Goal: Information Seeking & Learning: Understand process/instructions

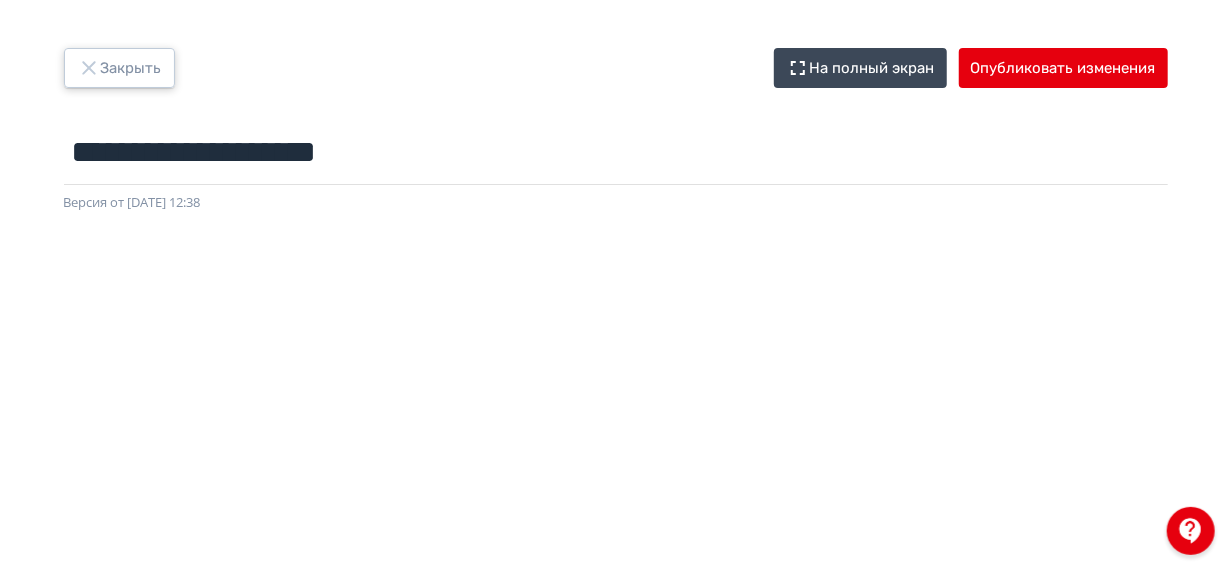
click at [166, 57] on button "Закрыть" at bounding box center [119, 68] width 111 height 40
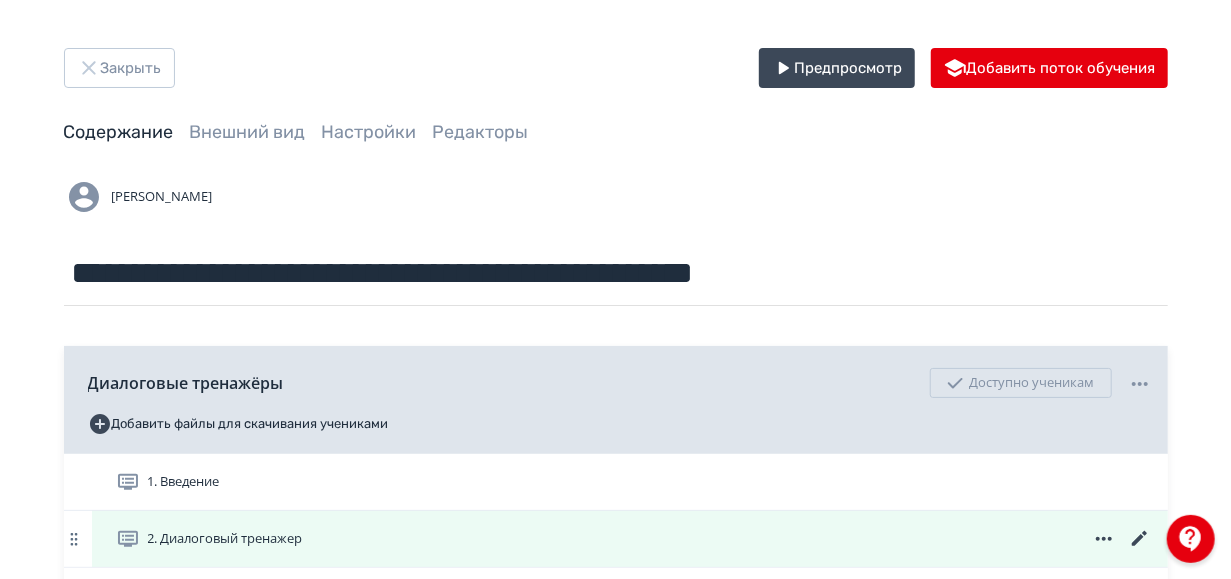
click at [521, 536] on div "2. Диалоговый тренажер" at bounding box center [634, 539] width 1036 height 24
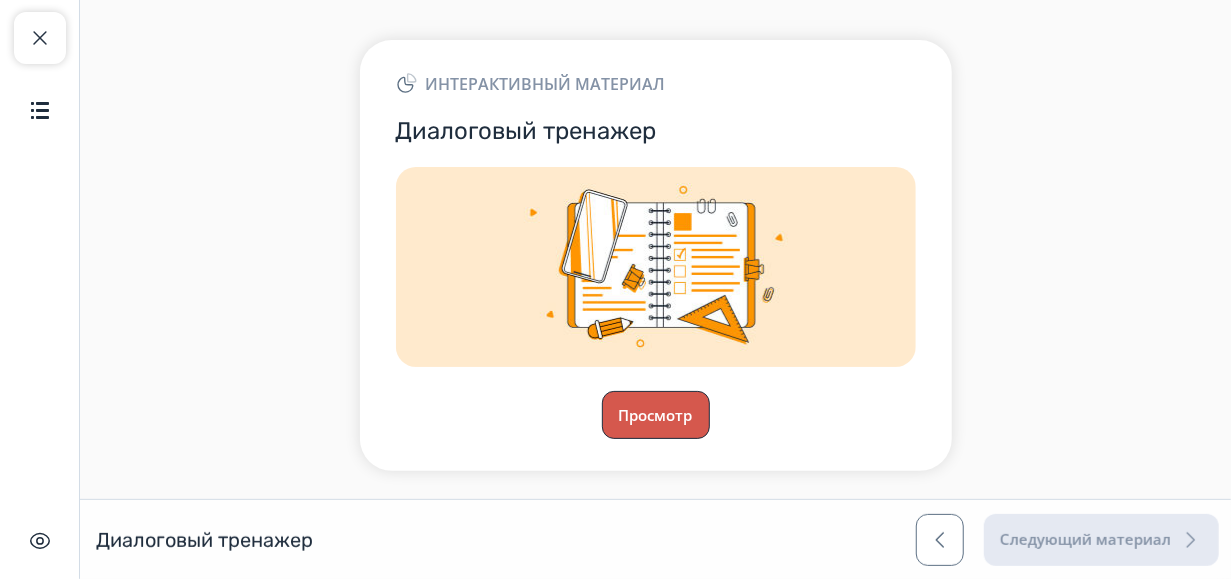
click at [669, 413] on button "Просмотр" at bounding box center [656, 415] width 108 height 48
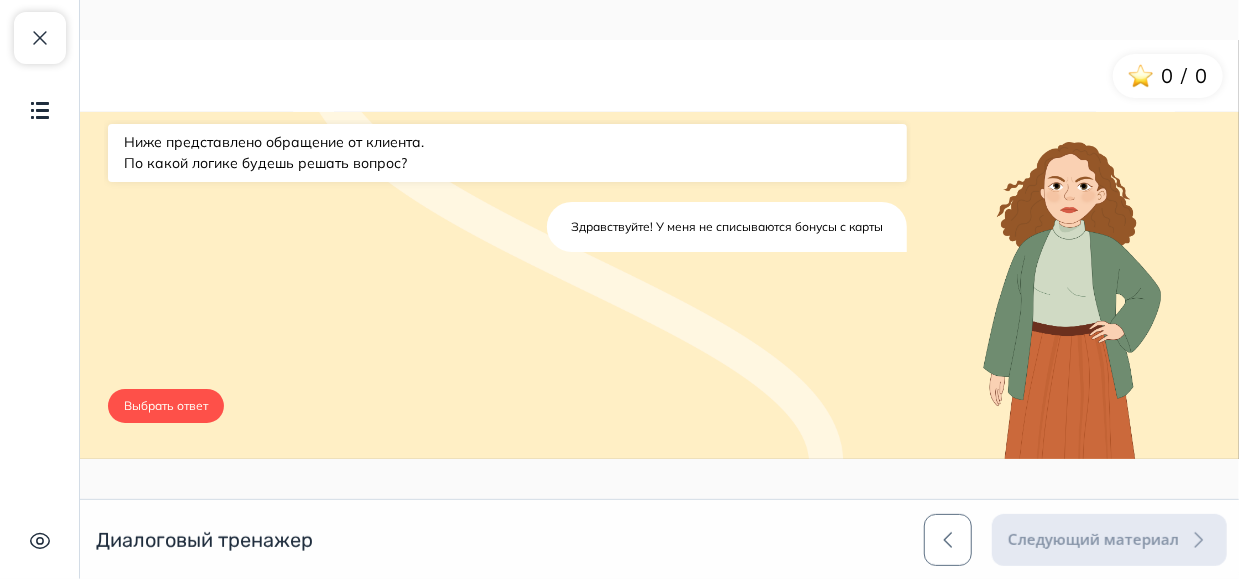
click at [184, 402] on button "Выбрать ответ" at bounding box center [165, 405] width 116 height 34
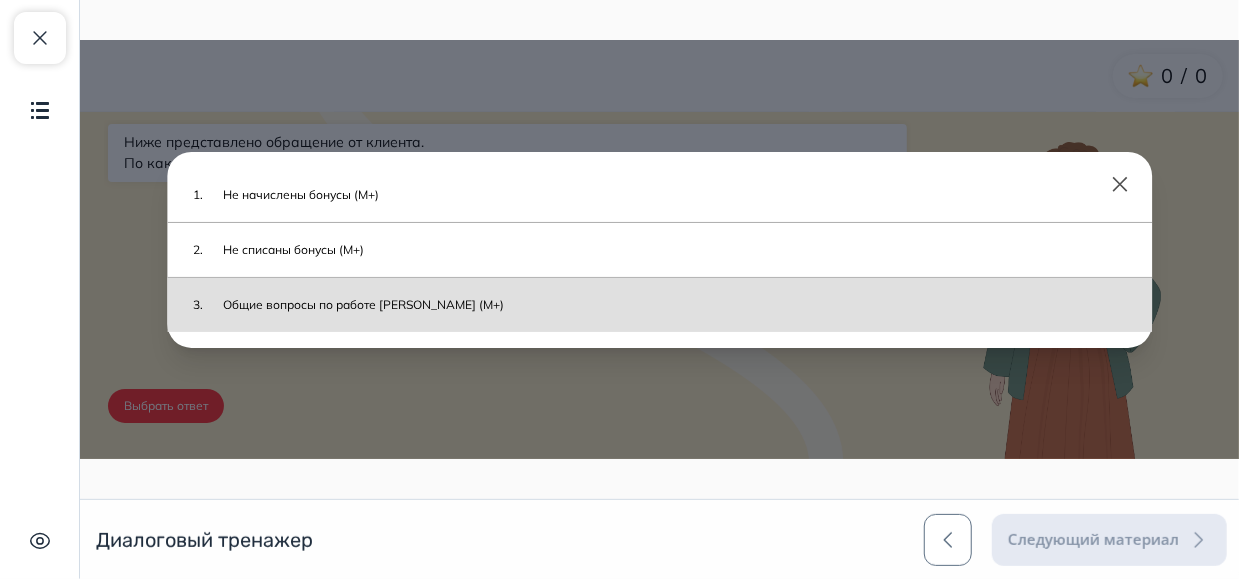
click at [529, 282] on div "3. Общие вопросы по работе бонусов (М+)" at bounding box center [658, 304] width 985 height 54
click at [442, 305] on button "Общие вопросы по работе [PERSON_NAME] (М+)" at bounding box center [669, 304] width 923 height 34
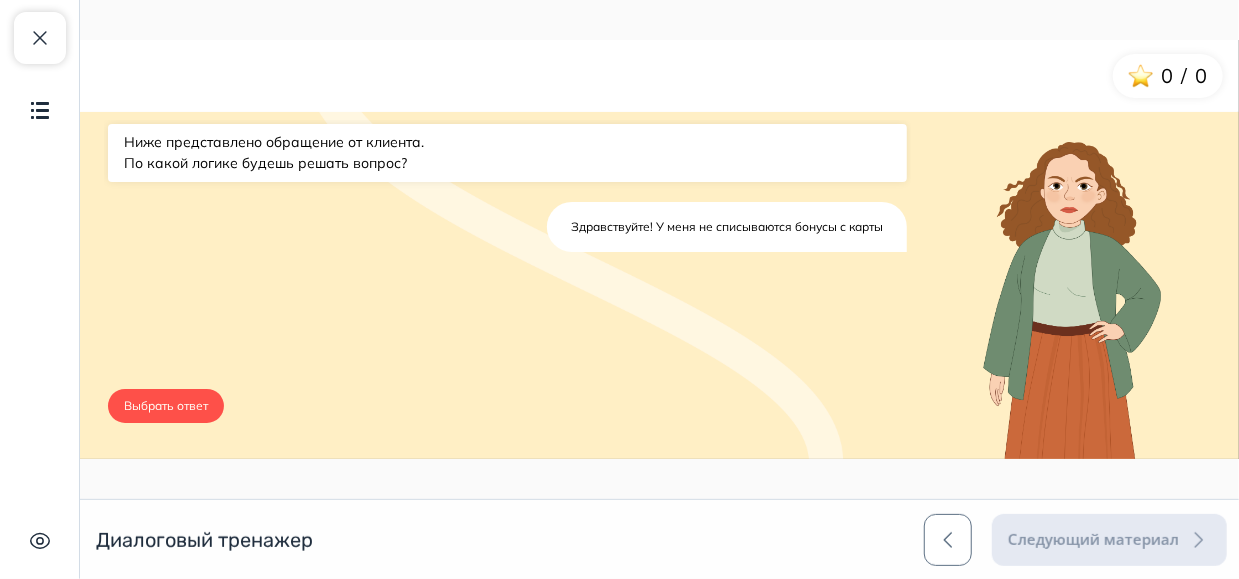
click at [174, 404] on button "Выбрать ответ" at bounding box center [165, 405] width 116 height 34
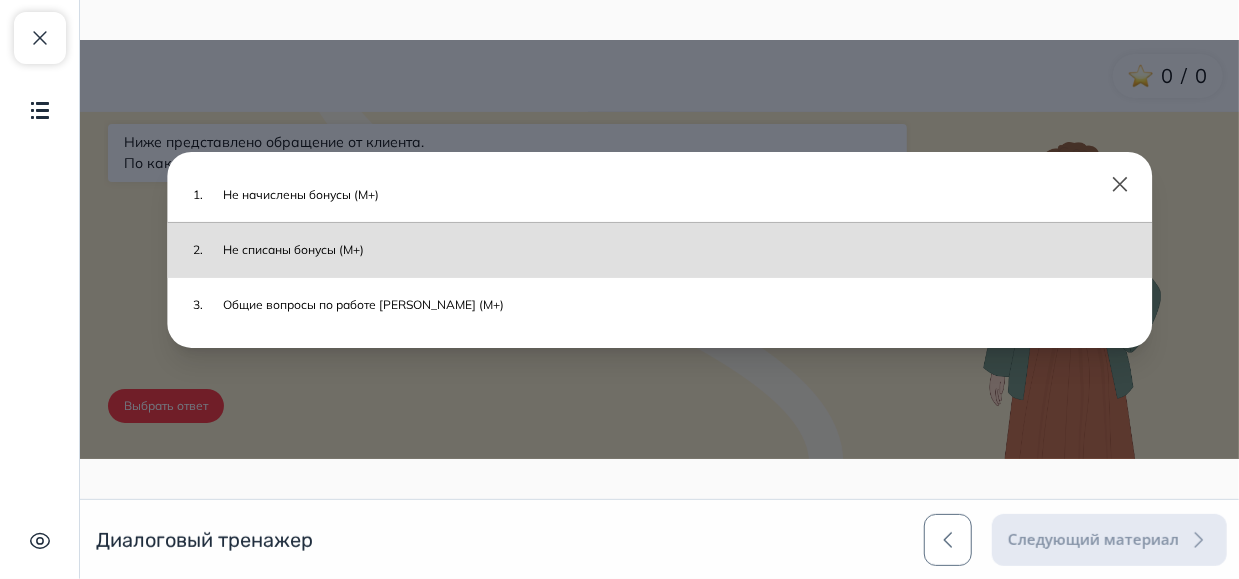
click at [438, 247] on button "Не списаны бонусы (М+)" at bounding box center [669, 249] width 923 height 34
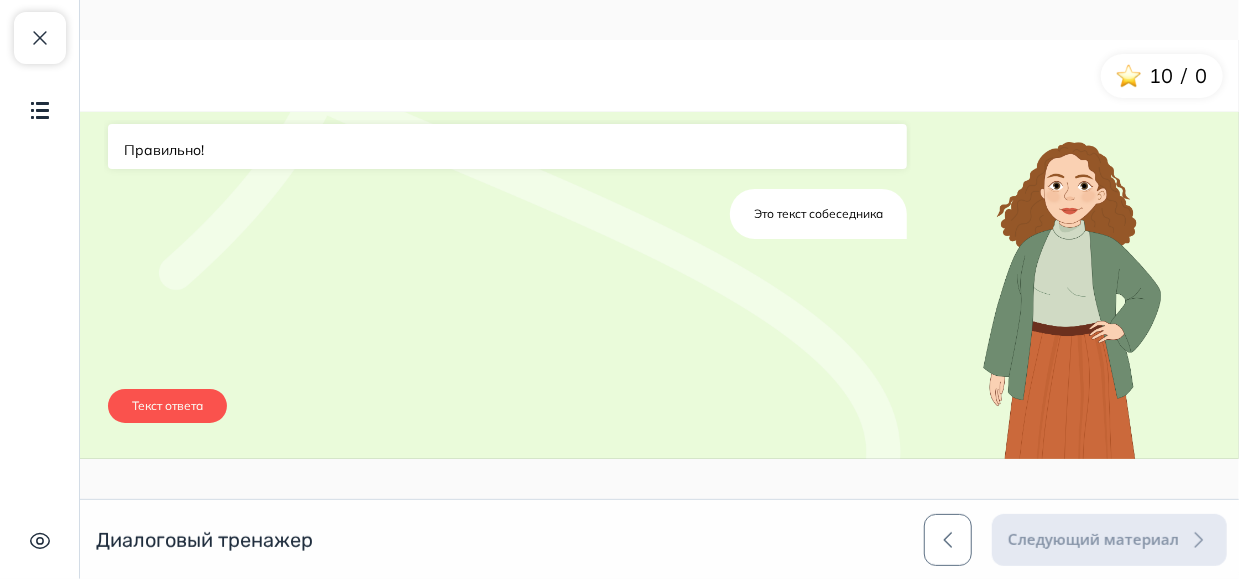
click at [180, 404] on button "Текст ответа" at bounding box center [166, 405] width 119 height 34
click at [202, 414] on button "Текст ответа" at bounding box center [166, 405] width 119 height 34
click at [802, 316] on div "Правильно! Это текст собеседника 1. Текст ответа" at bounding box center [506, 288] width 807 height 339
click at [23, 37] on button "Закрыть курс" at bounding box center [40, 38] width 52 height 52
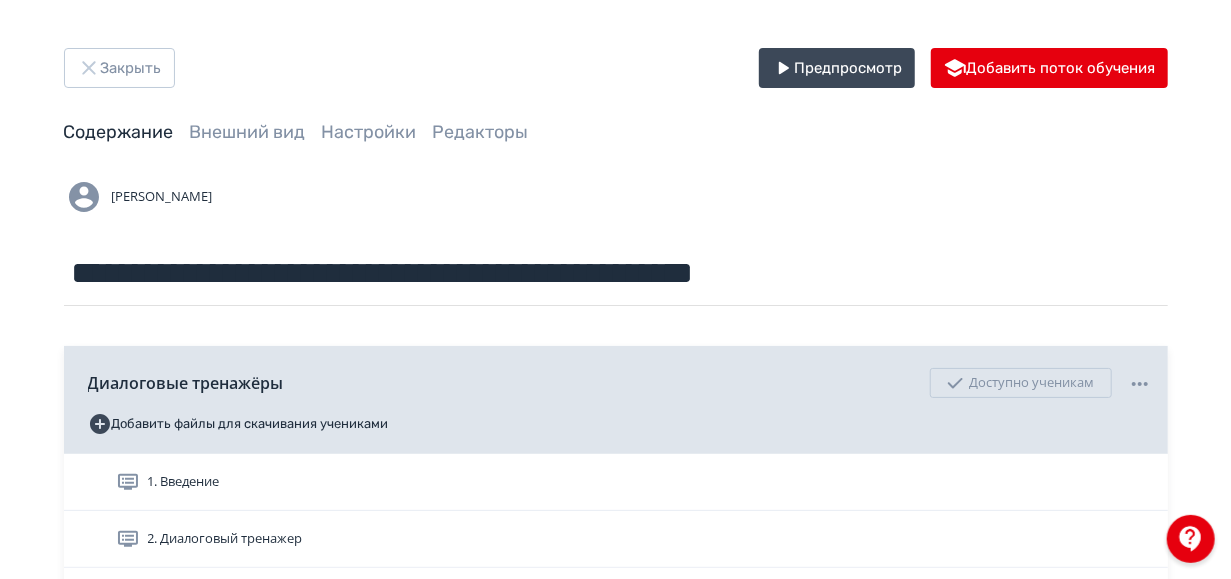
click at [685, 137] on div "Содержание Внешний вид Настройки Редакторы" at bounding box center [616, 132] width 1104 height 25
